Goal: Check status: Check status

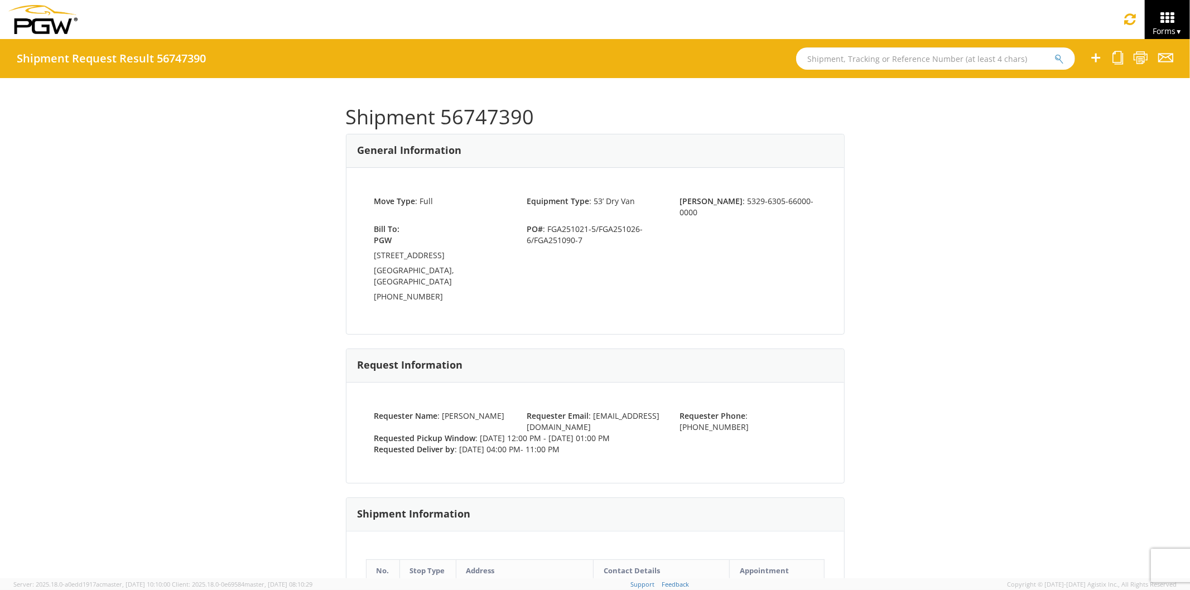
click at [890, 55] on input "text" at bounding box center [935, 58] width 279 height 22
paste input "56701006"
type input "56701006"
click at [1054, 53] on button "submit" at bounding box center [1058, 59] width 9 height 13
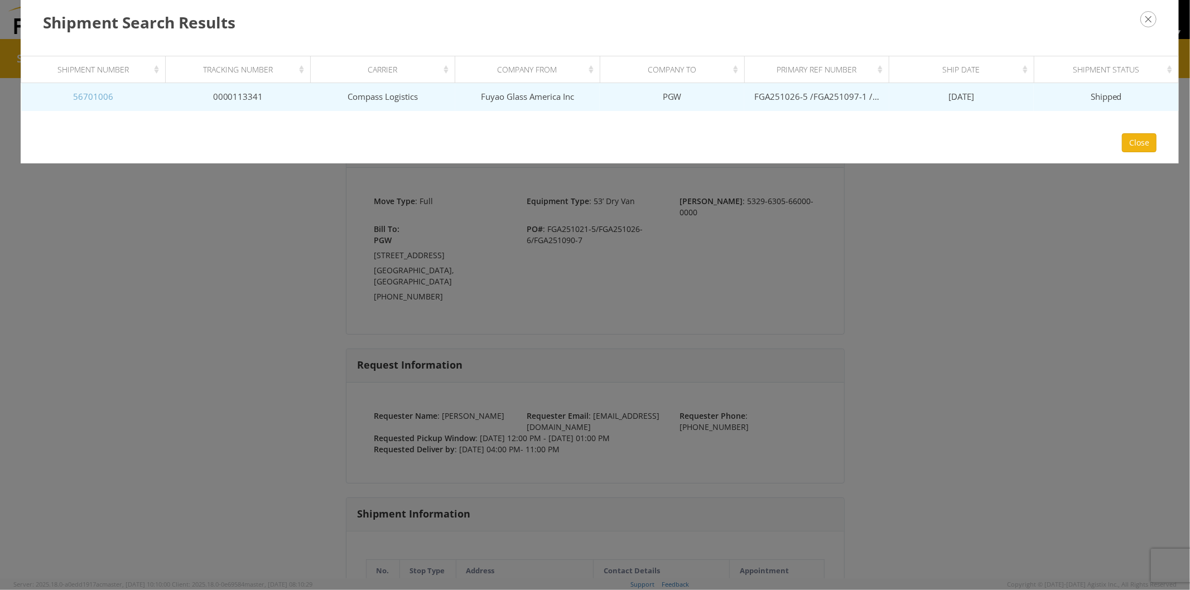
click at [82, 91] on link "56701006" at bounding box center [93, 96] width 40 height 11
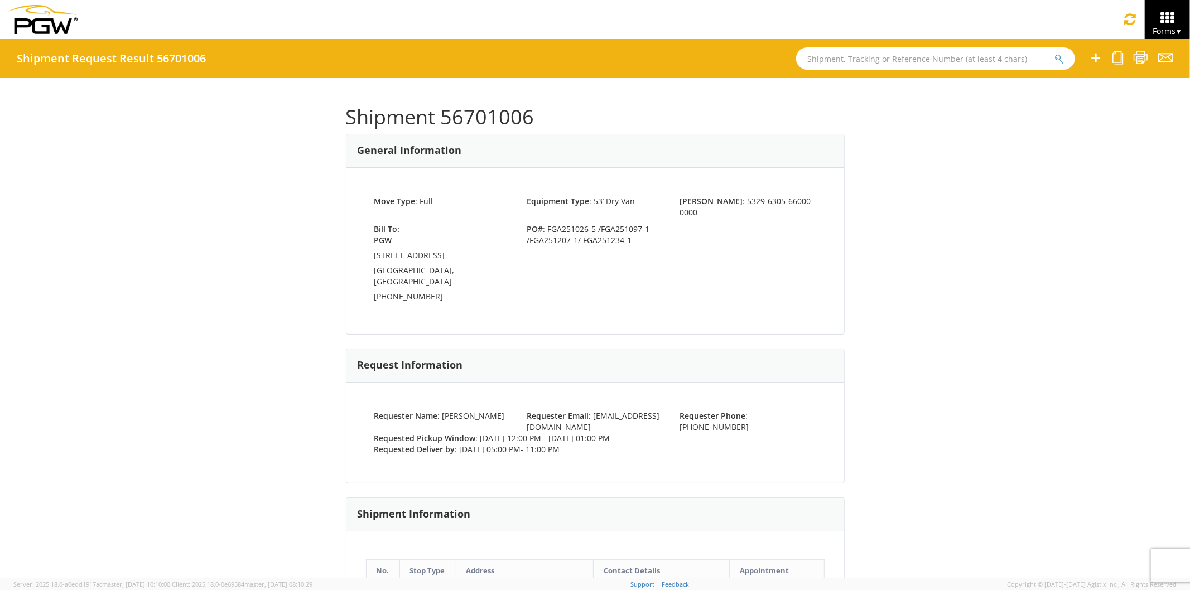
click at [620, 319] on div "Shipment 56701006 General Information Move Type : Full Equipment Type : 53’ Dry…" at bounding box center [595, 328] width 499 height 467
drag, startPoint x: 543, startPoint y: 212, endPoint x: 590, endPoint y: 210, distance: 46.4
click at [590, 210] on div "Move Type : Full Equipment Type : 53’ Dry Van [PERSON_NAME] : 5329-6305-66000-0…" at bounding box center [595, 251] width 498 height 166
copy span "FGA251026-5"
